Goal: Browse casually: Explore the website without a specific task or goal

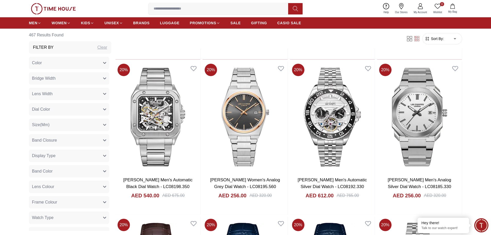
scroll to position [722, 0]
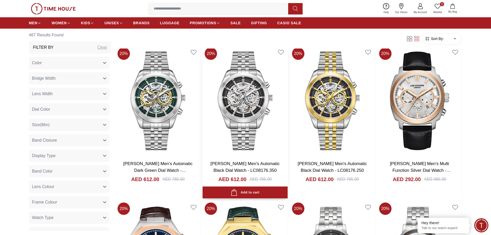
scroll to position [1057, 0]
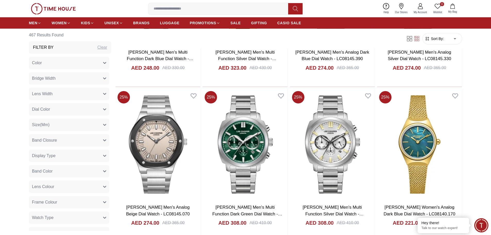
scroll to position [2579, 0]
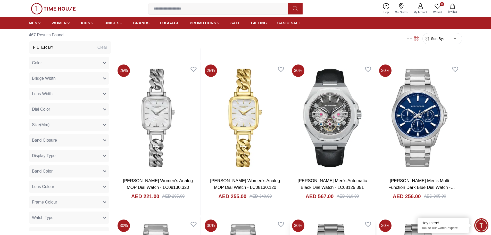
scroll to position [2734, 0]
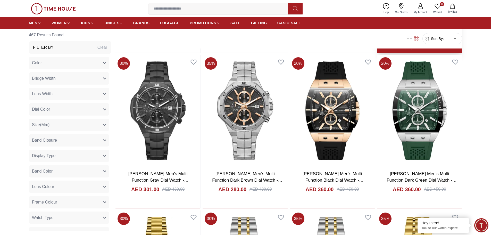
scroll to position [7797, 0]
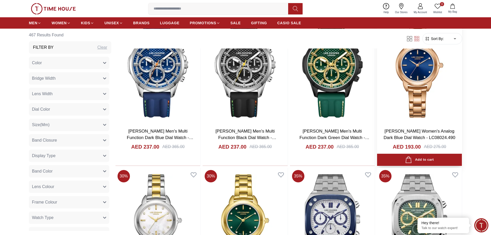
scroll to position [8442, 0]
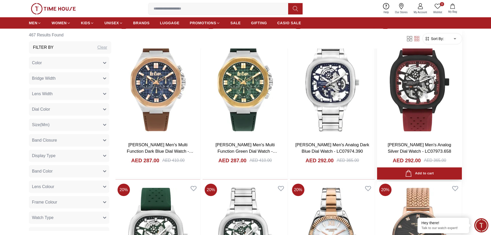
scroll to position [10763, 0]
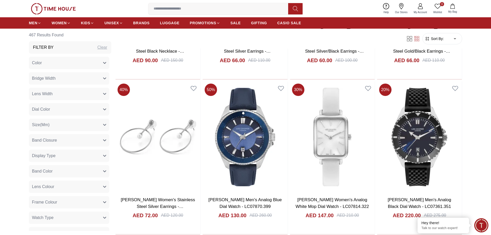
scroll to position [11175, 0]
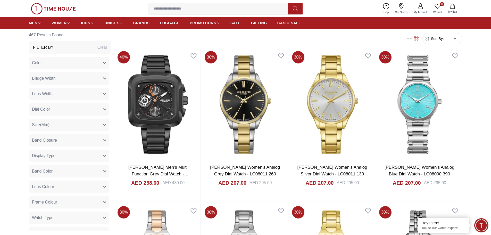
scroll to position [12465, 0]
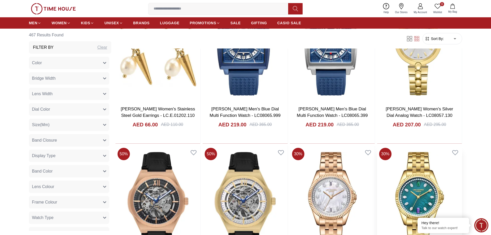
scroll to position [13187, 0]
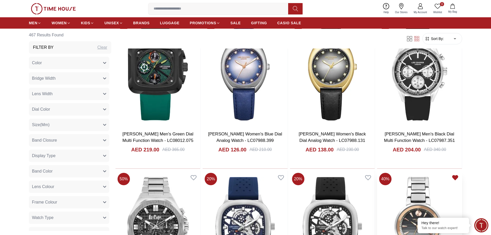
scroll to position [13832, 0]
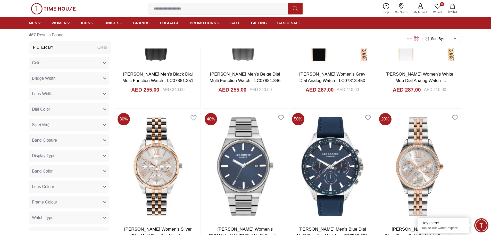
scroll to position [15089, 0]
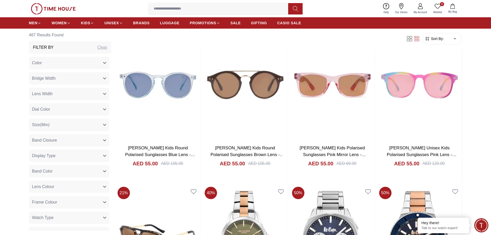
scroll to position [15733, 0]
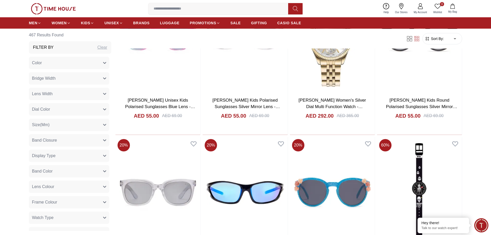
scroll to position [17204, 0]
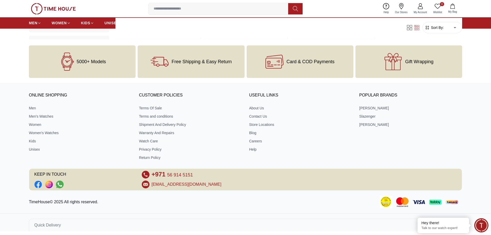
scroll to position [18490, 0]
